Goal: Information Seeking & Learning: Learn about a topic

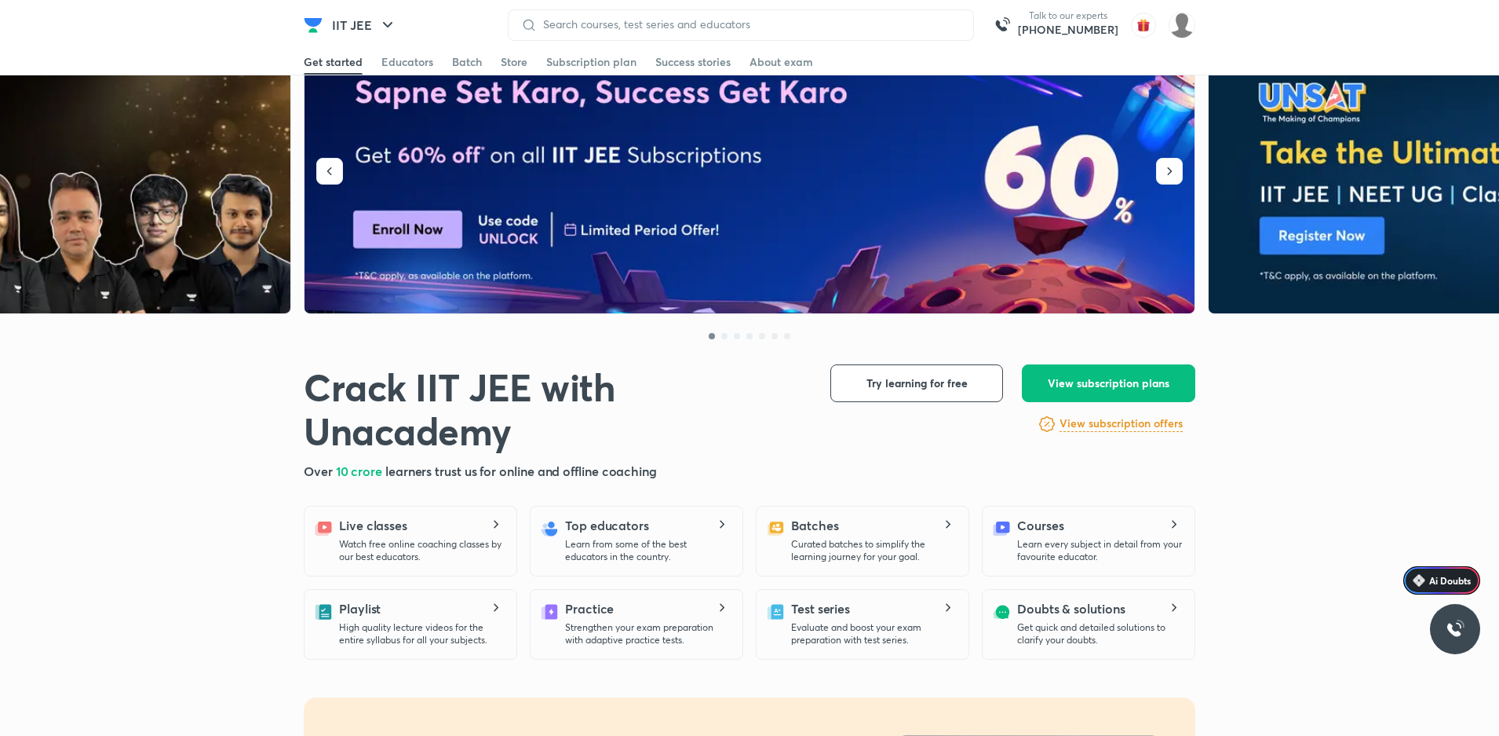
scroll to position [157, 0]
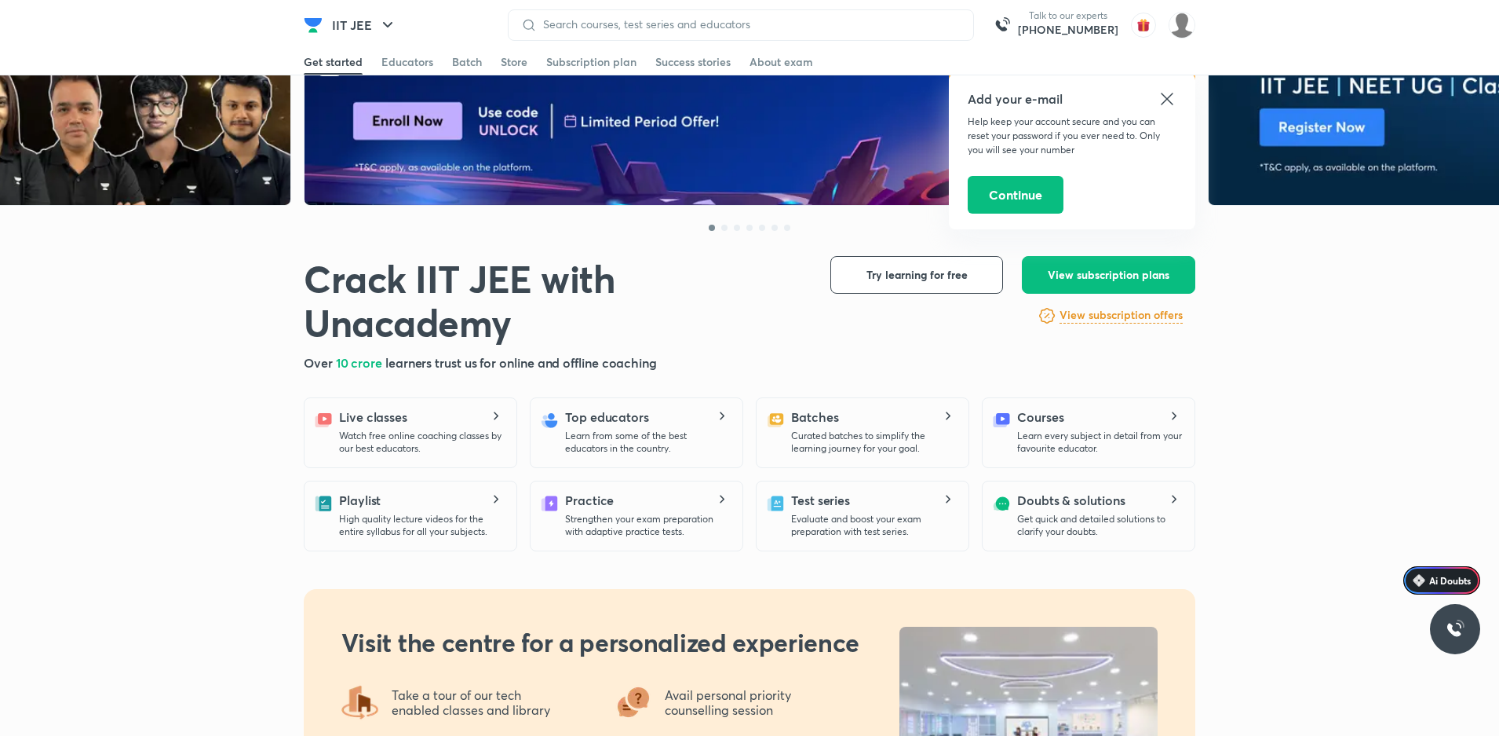
click at [1163, 94] on icon at bounding box center [1167, 99] width 12 height 12
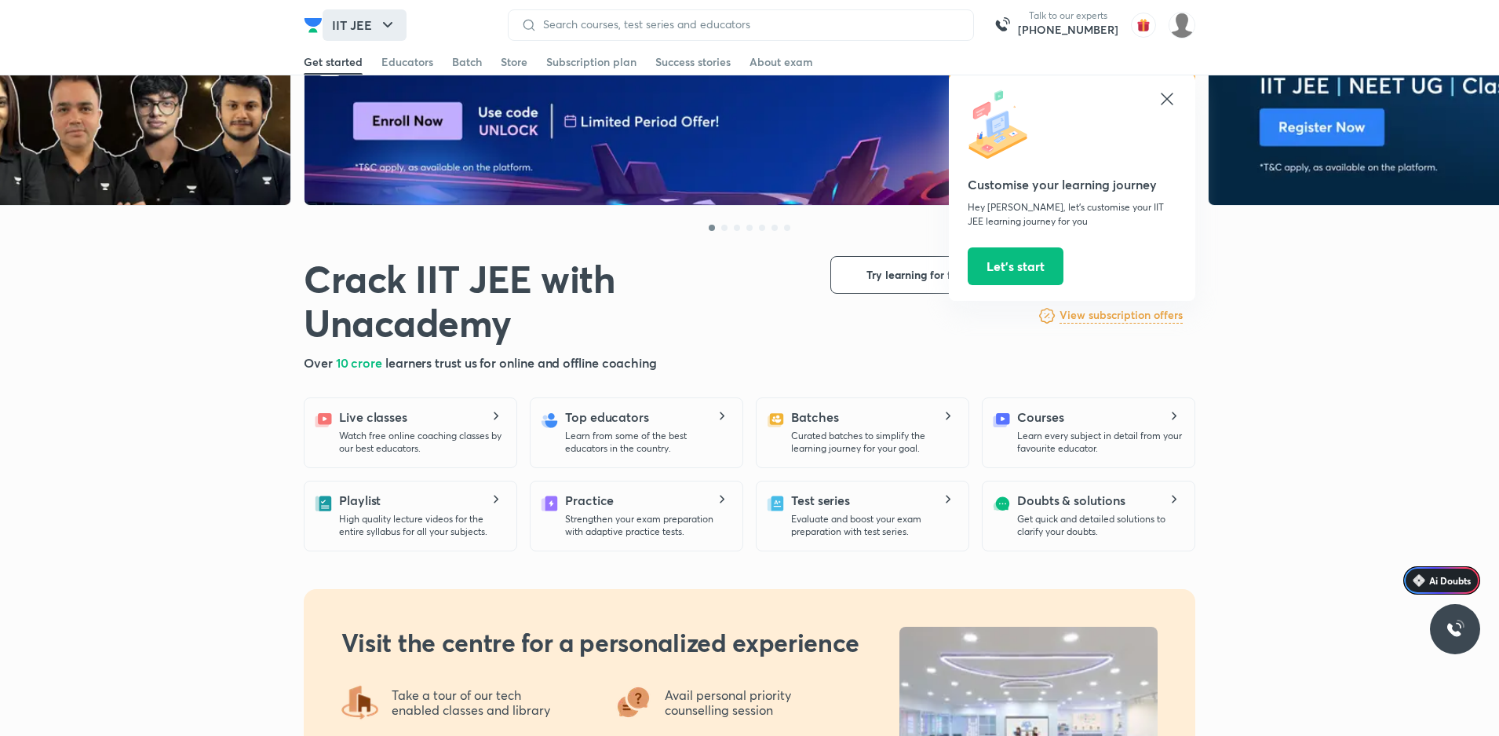
click at [381, 21] on icon "button" at bounding box center [387, 25] width 19 height 19
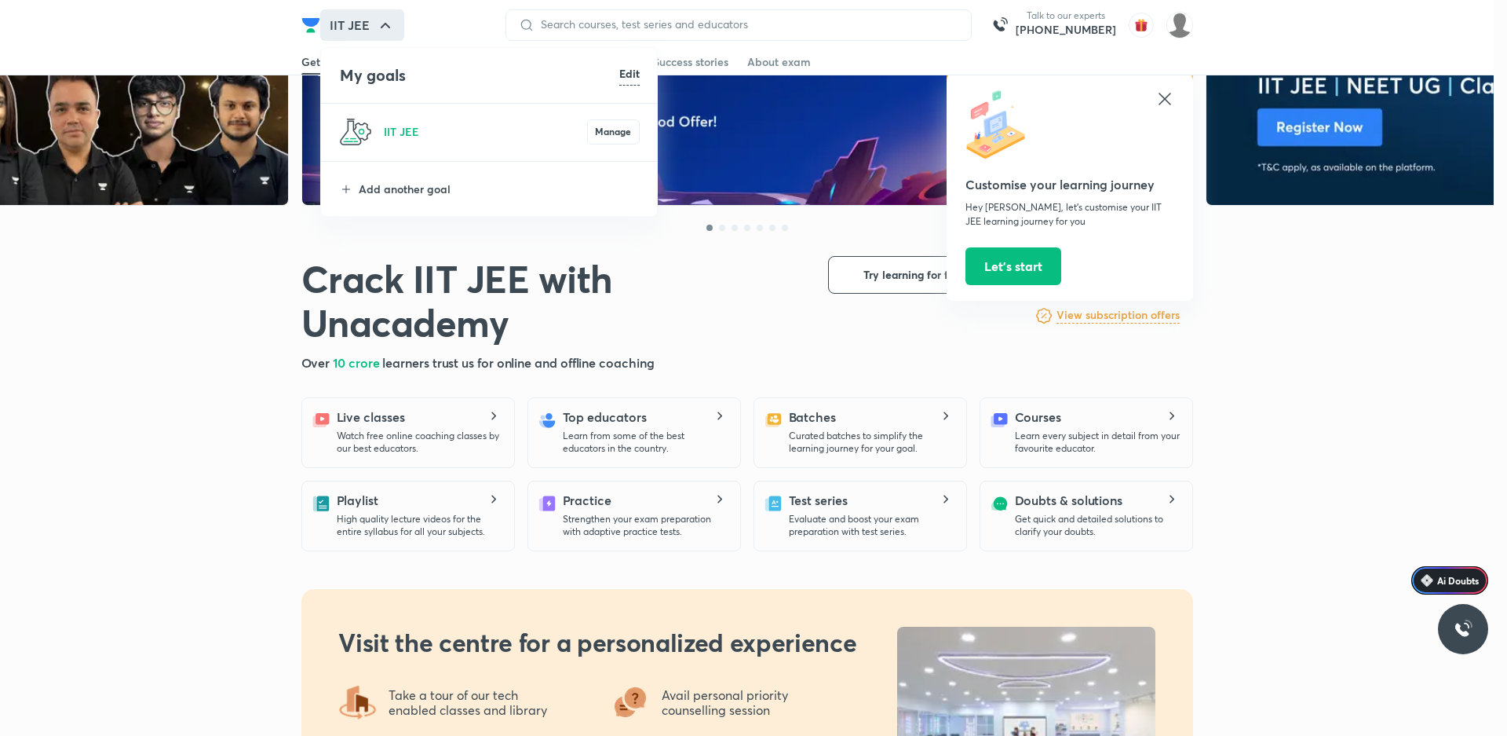
click at [381, 21] on div at bounding box center [753, 368] width 1507 height 736
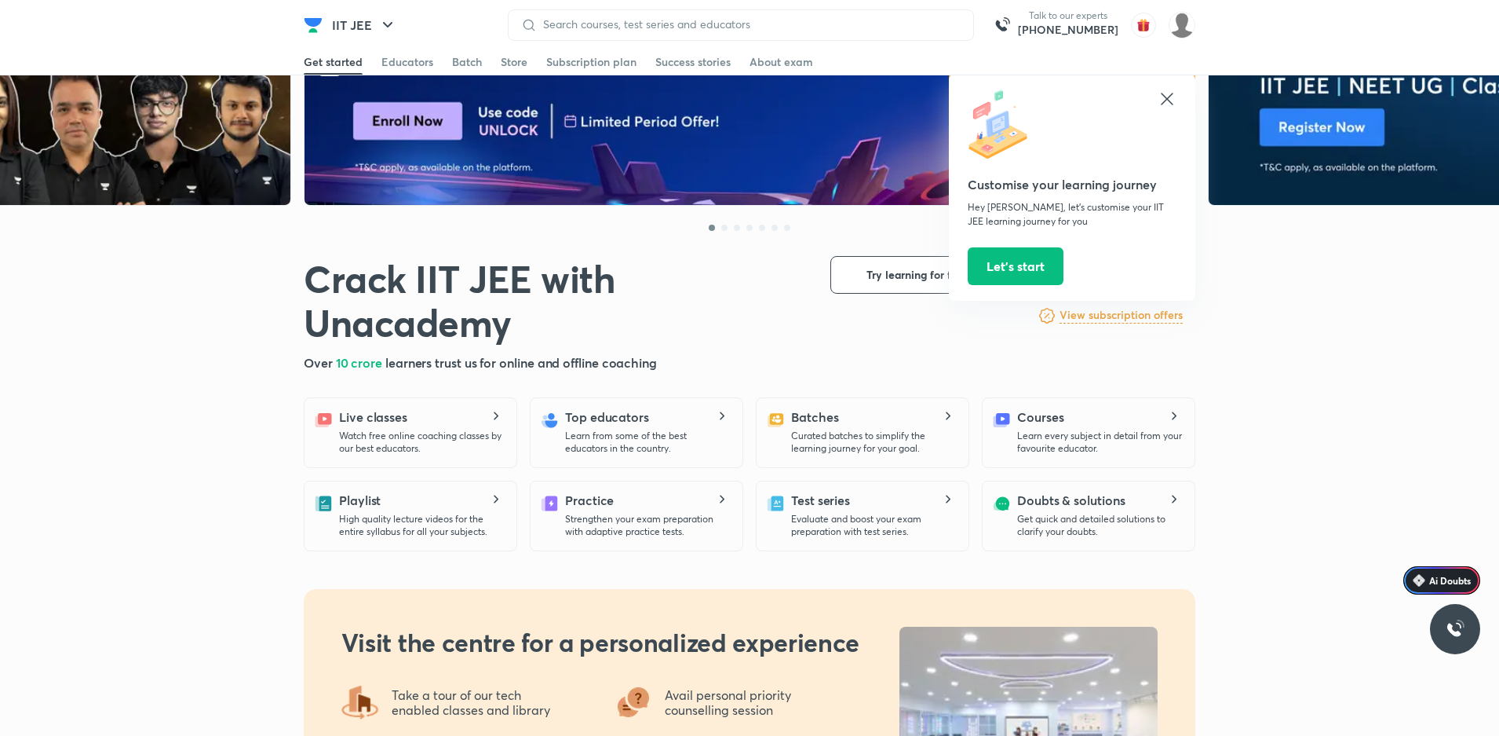
click at [1166, 100] on icon at bounding box center [1167, 99] width 12 height 12
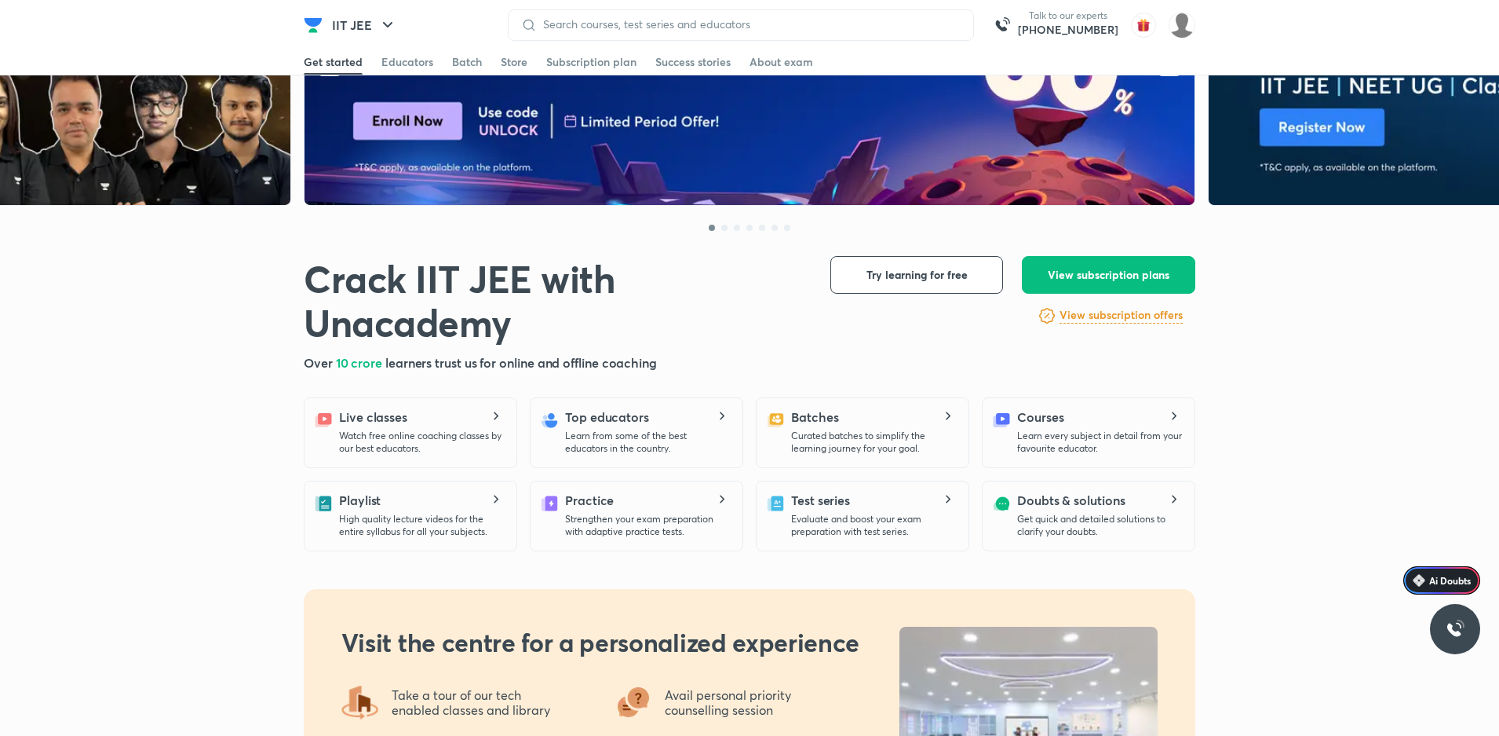
scroll to position [314, 0]
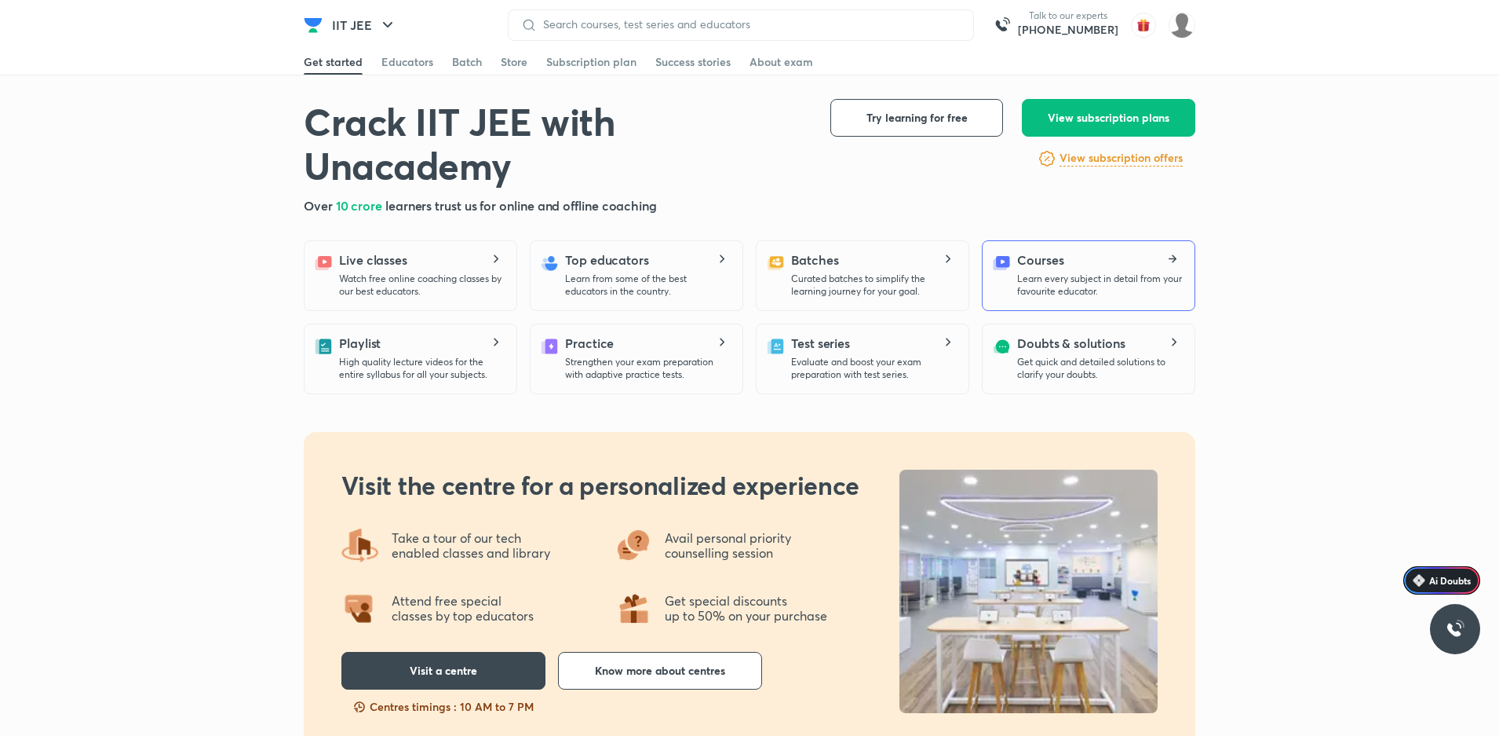
click at [1153, 264] on div "Courses Learn every subject in detail from your favourite educator." at bounding box center [1099, 273] width 165 height 47
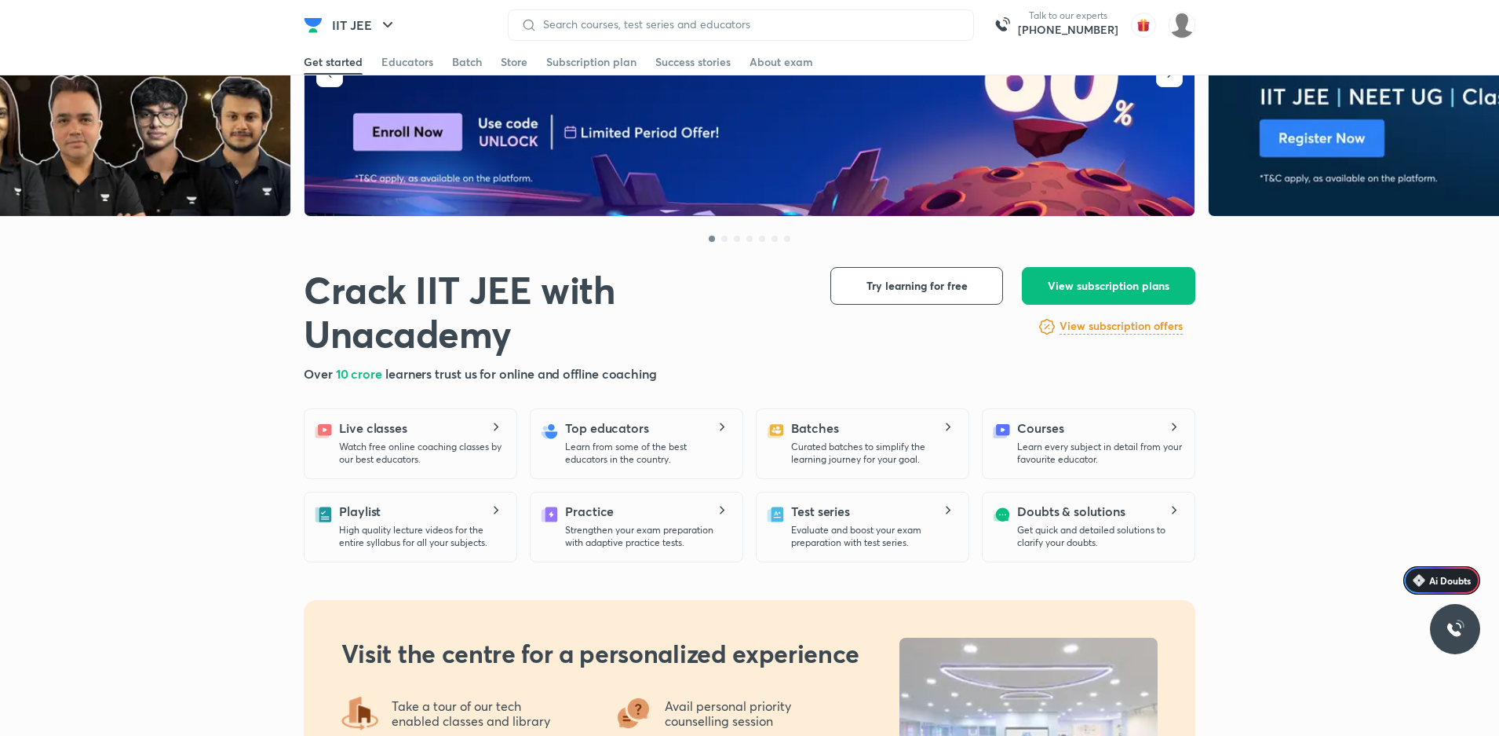
scroll to position [157, 0]
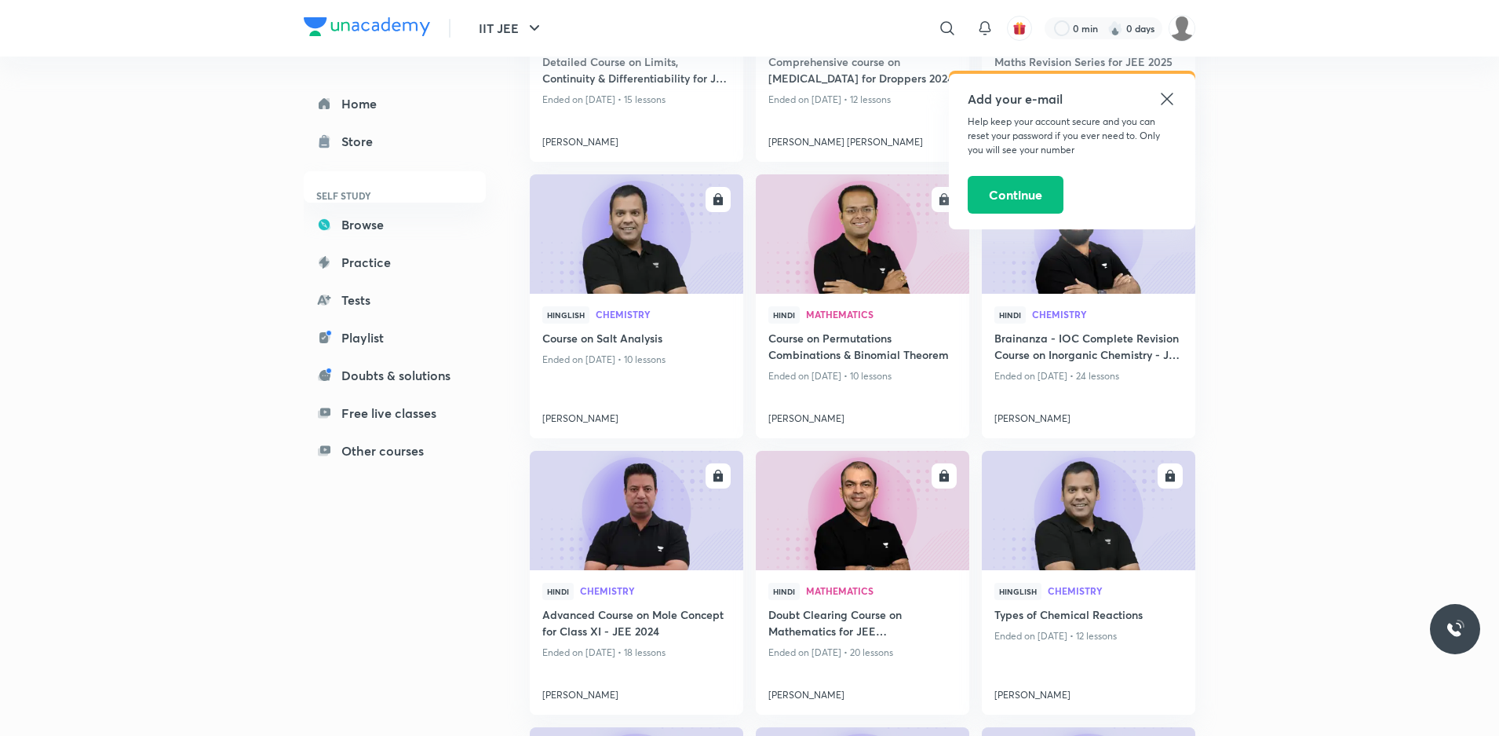
scroll to position [3995, 0]
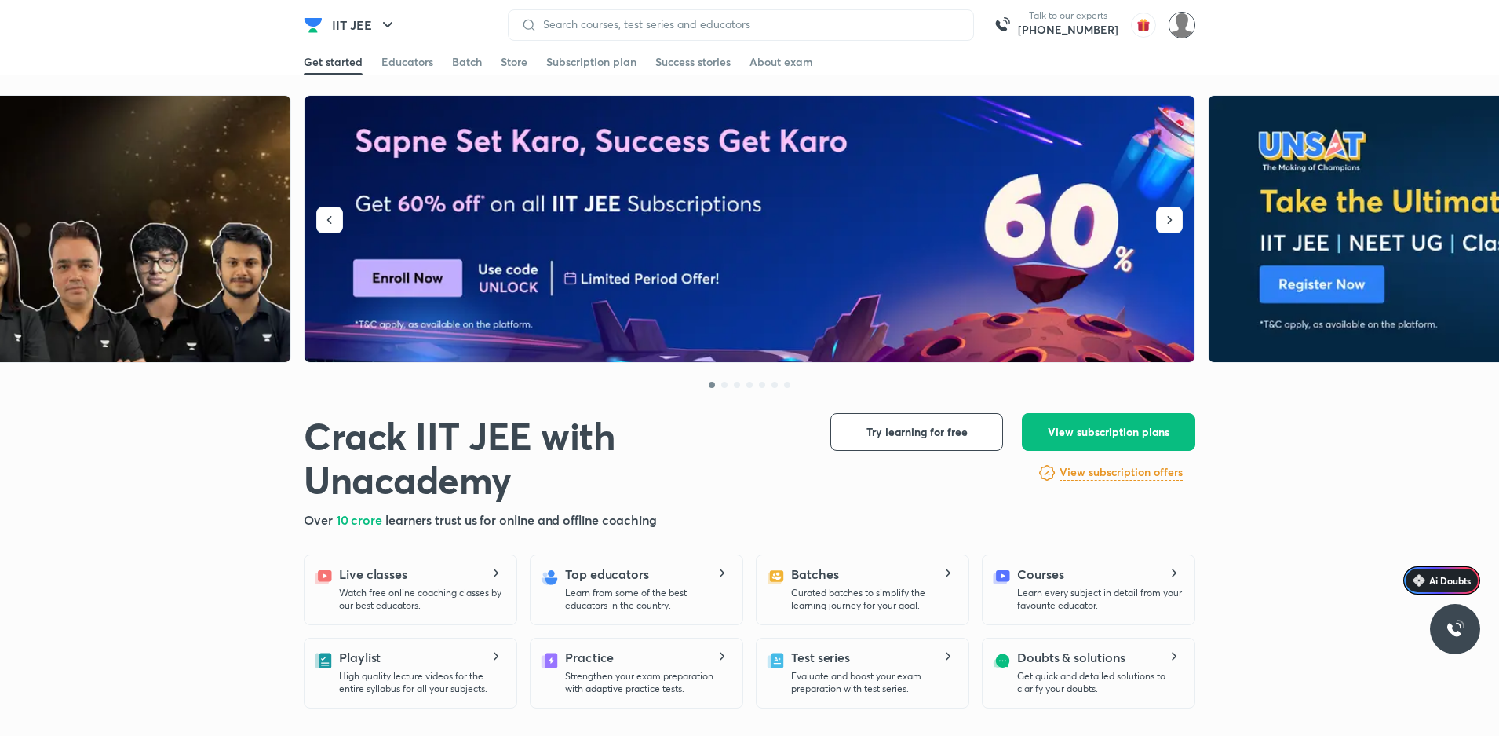
click at [1184, 31] on img at bounding box center [1182, 25] width 27 height 27
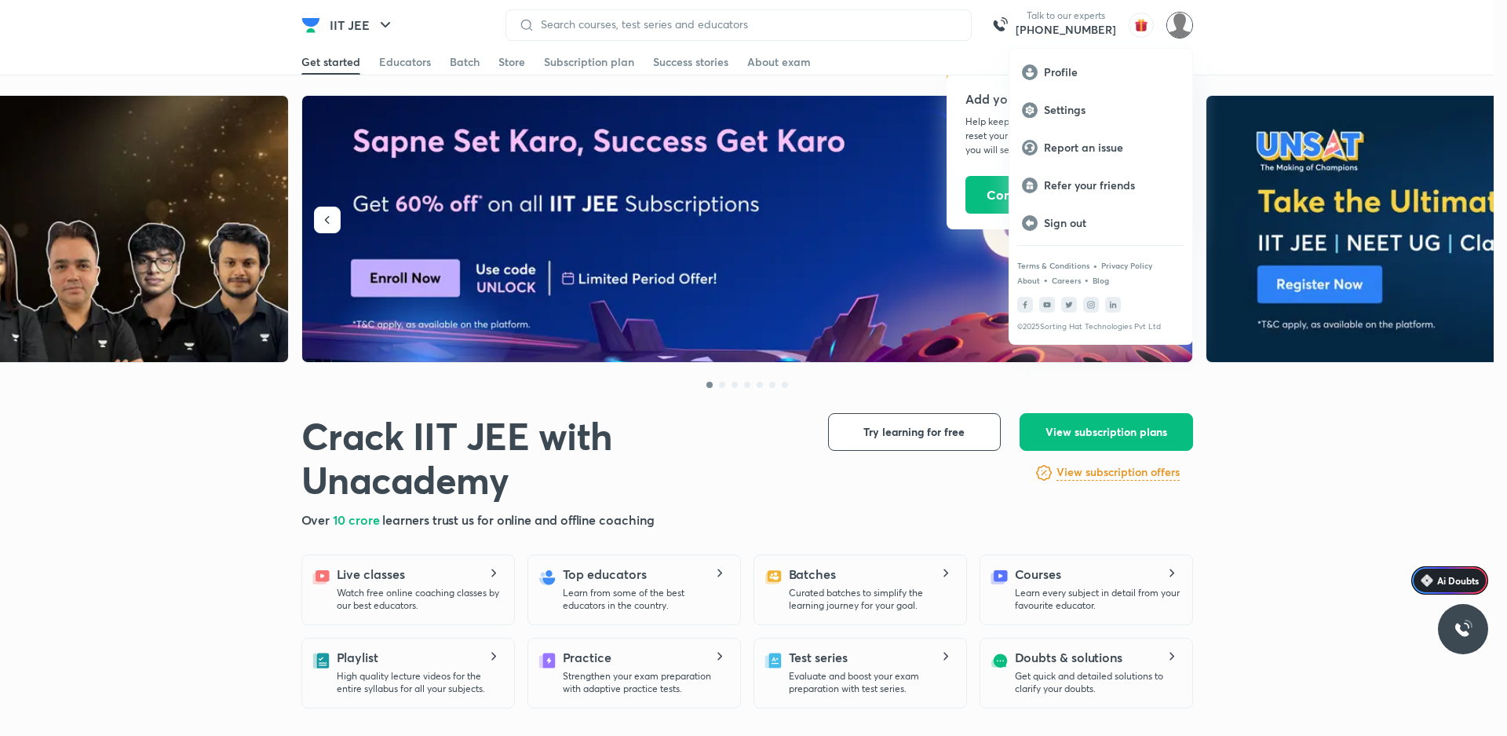
click at [1146, 26] on div at bounding box center [753, 368] width 1507 height 736
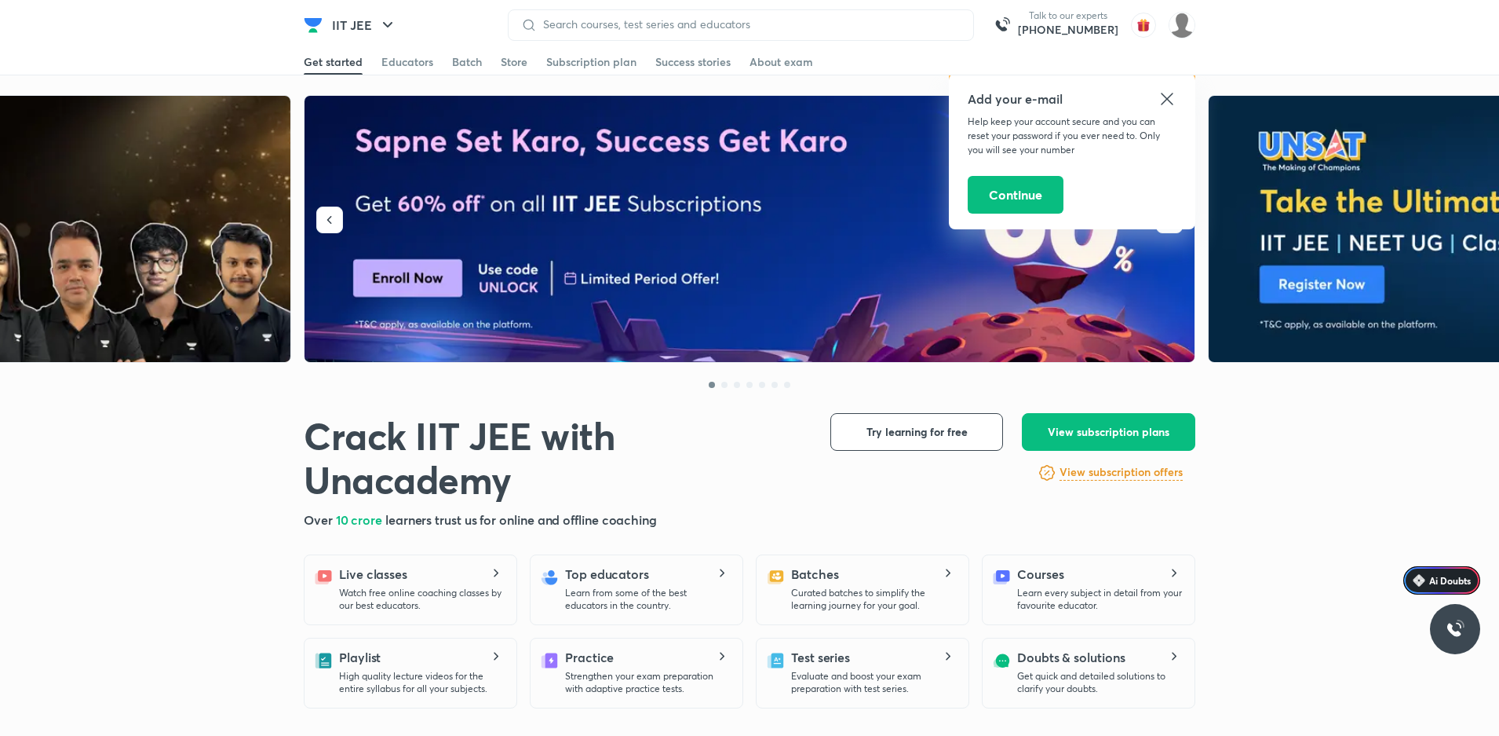
click at [1163, 94] on icon at bounding box center [1167, 99] width 12 height 12
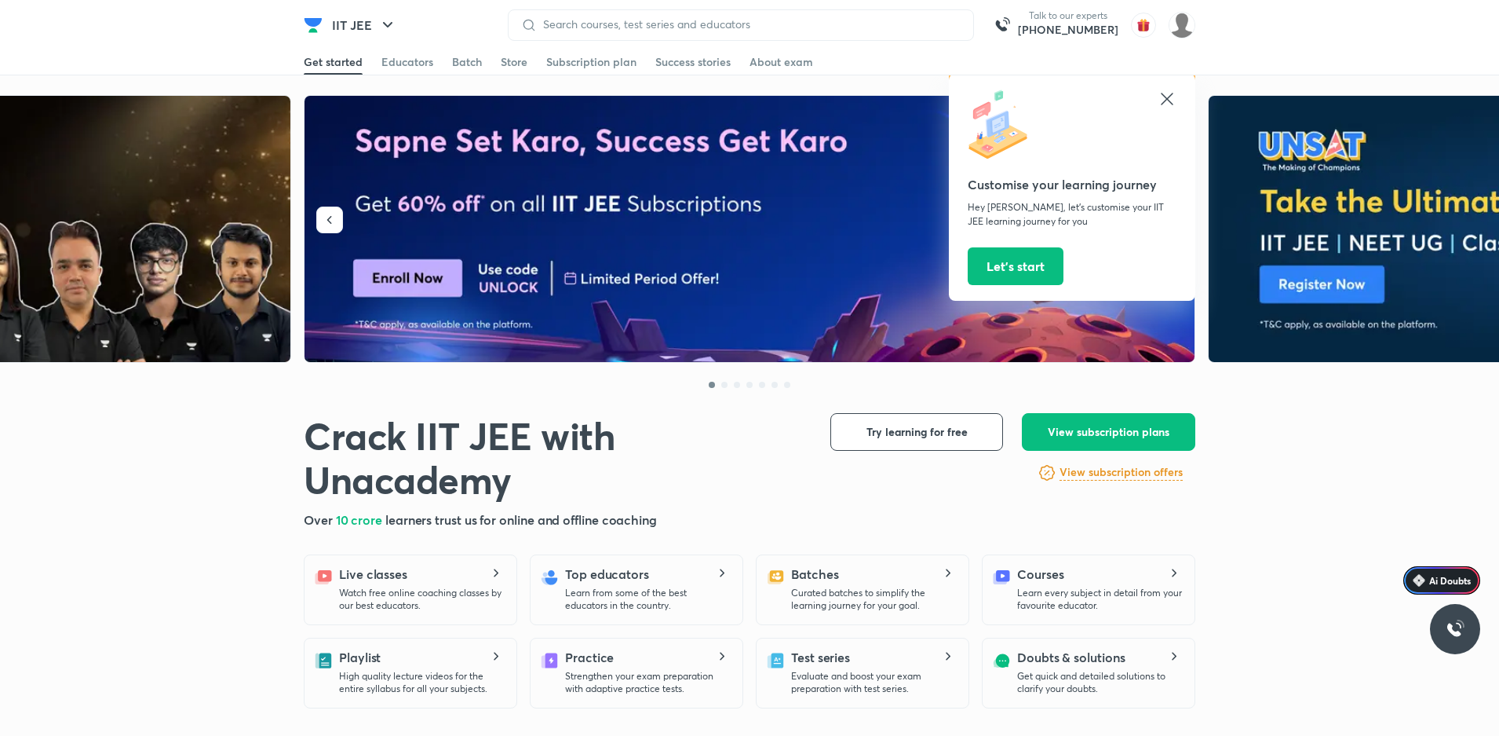
click at [1166, 96] on icon at bounding box center [1167, 98] width 19 height 19
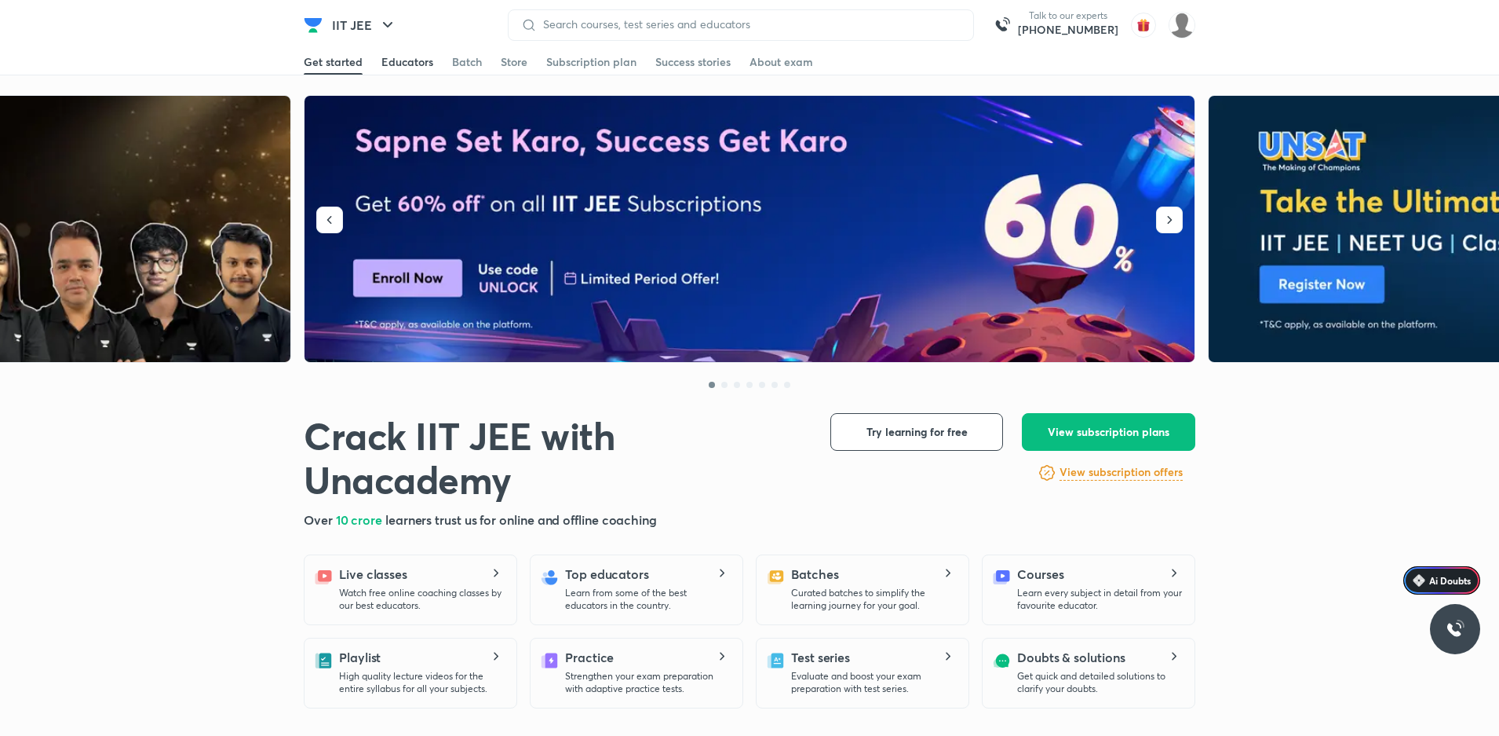
click at [426, 63] on div "Educators" at bounding box center [407, 62] width 52 height 16
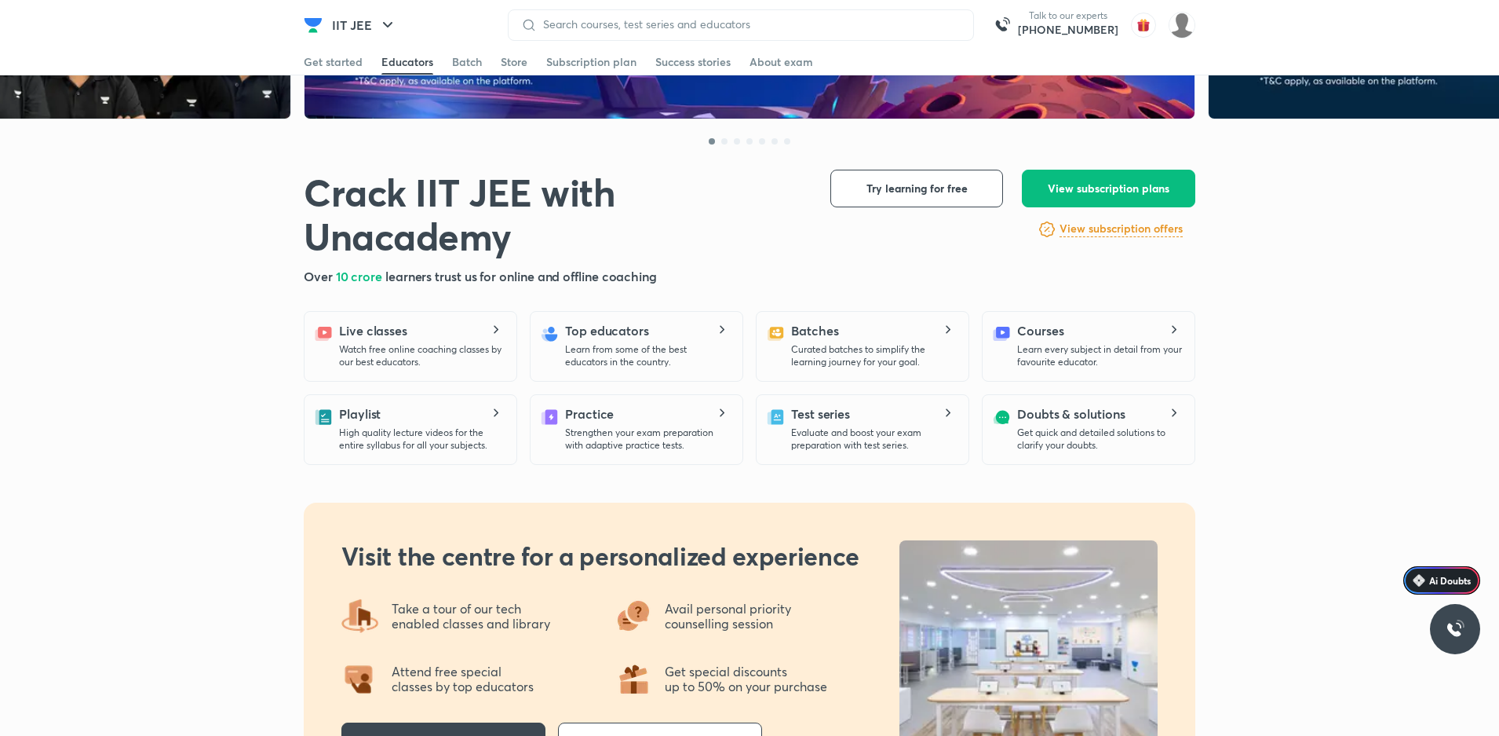
scroll to position [235, 0]
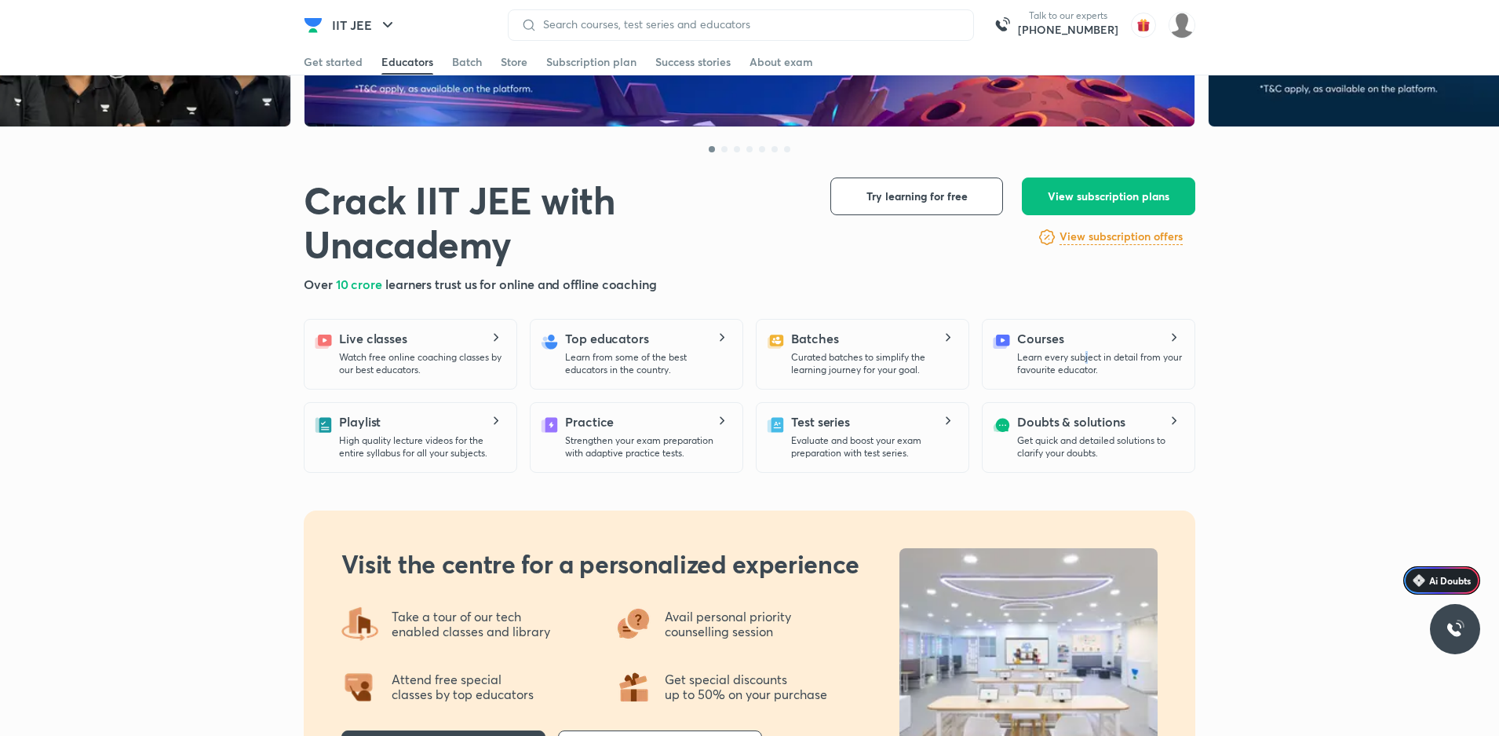
click at [1086, 345] on div "Courses Learn every subject in detail from your favourite educator." at bounding box center [1099, 352] width 165 height 47
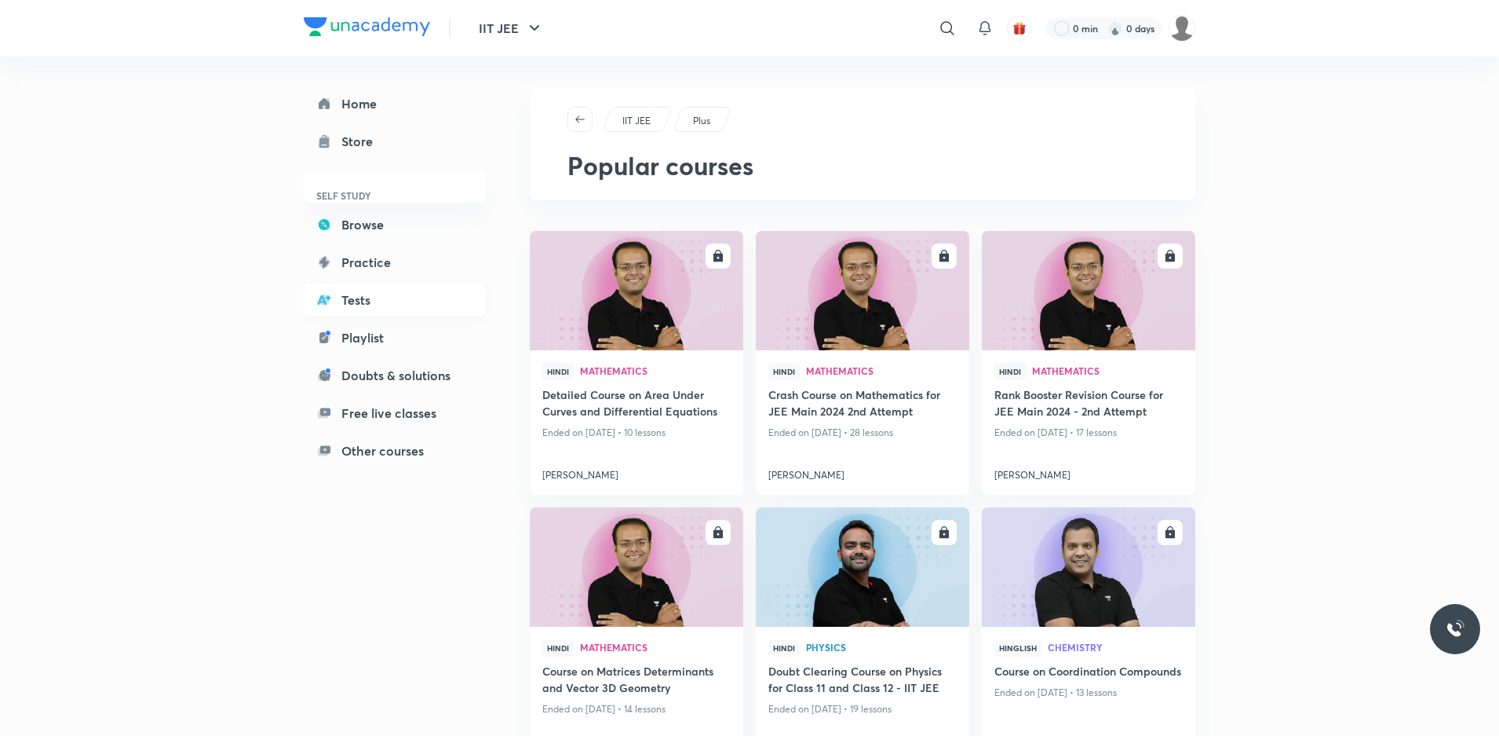
click at [359, 301] on link "Tests" at bounding box center [395, 299] width 182 height 31
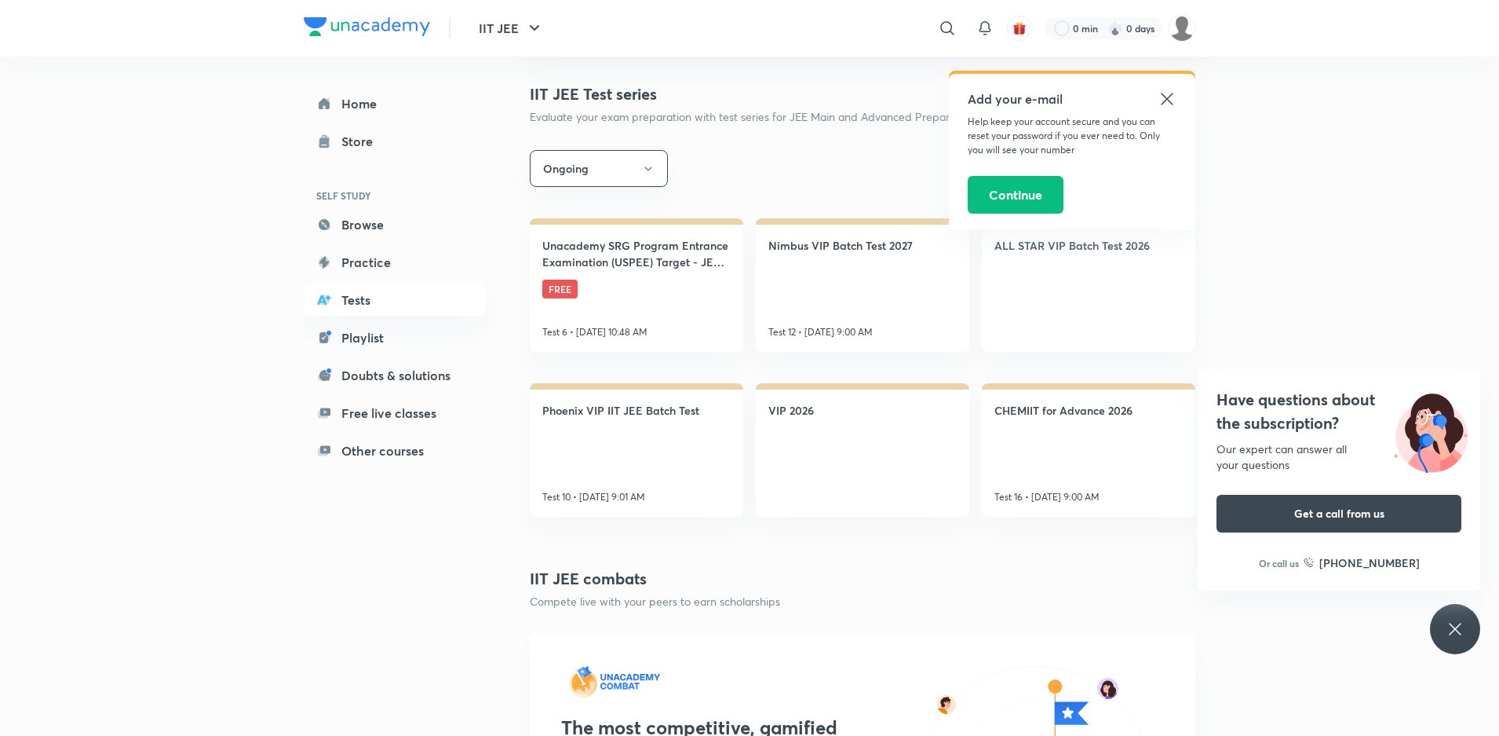
scroll to position [471, 0]
click at [1187, 20] on img at bounding box center [1182, 28] width 27 height 27
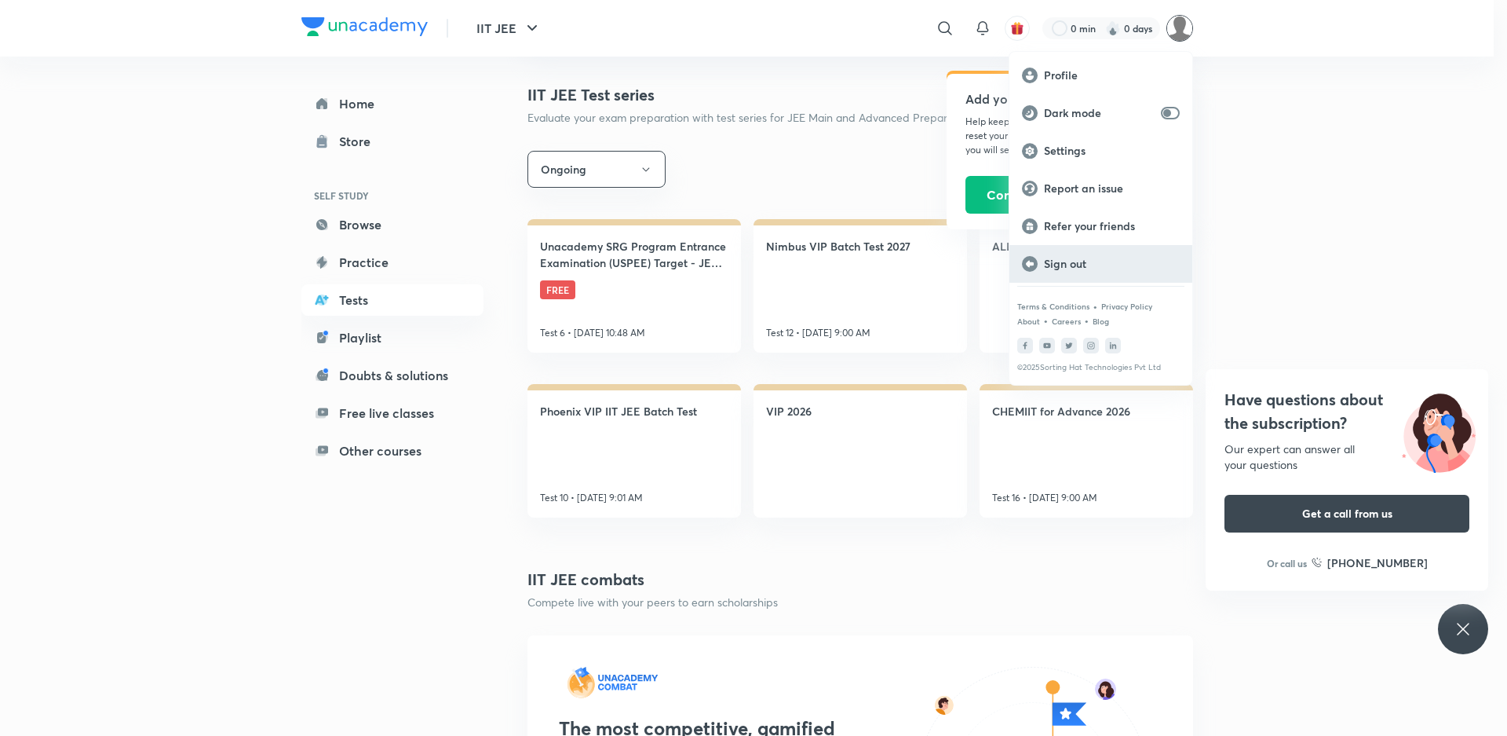
click at [1071, 264] on p "Sign out" at bounding box center [1112, 264] width 136 height 14
